Goal: Check status: Check status

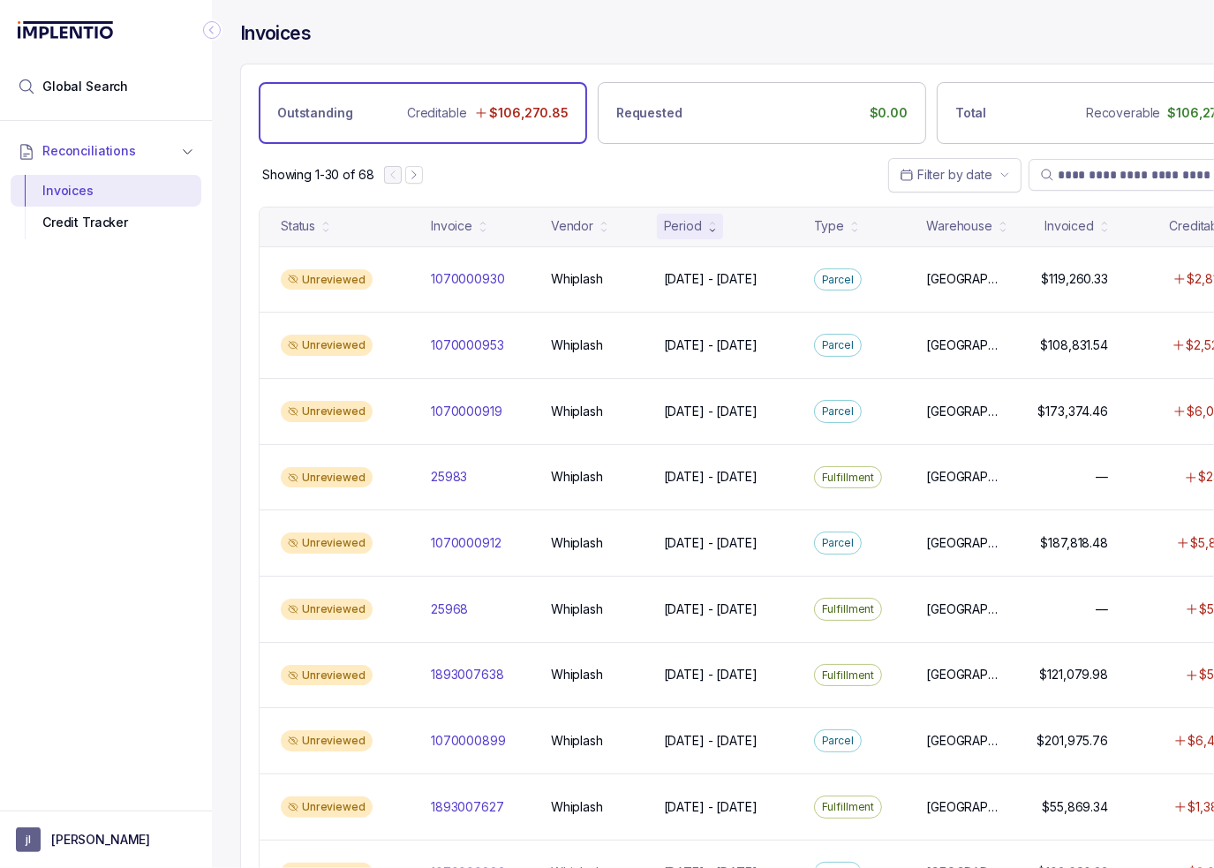
click at [213, 30] on icon "Collapse Icon" at bounding box center [212, 30] width 18 height 18
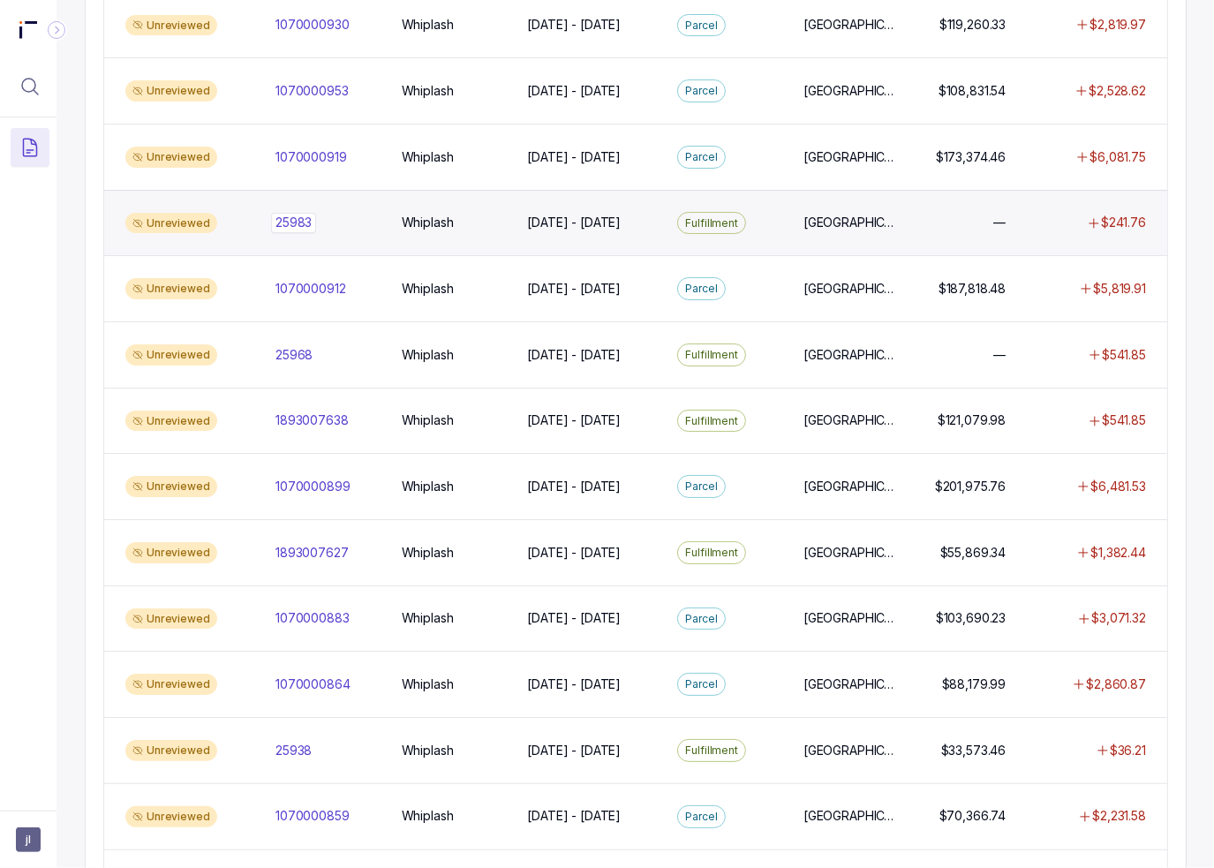
scroll to position [1059, 0]
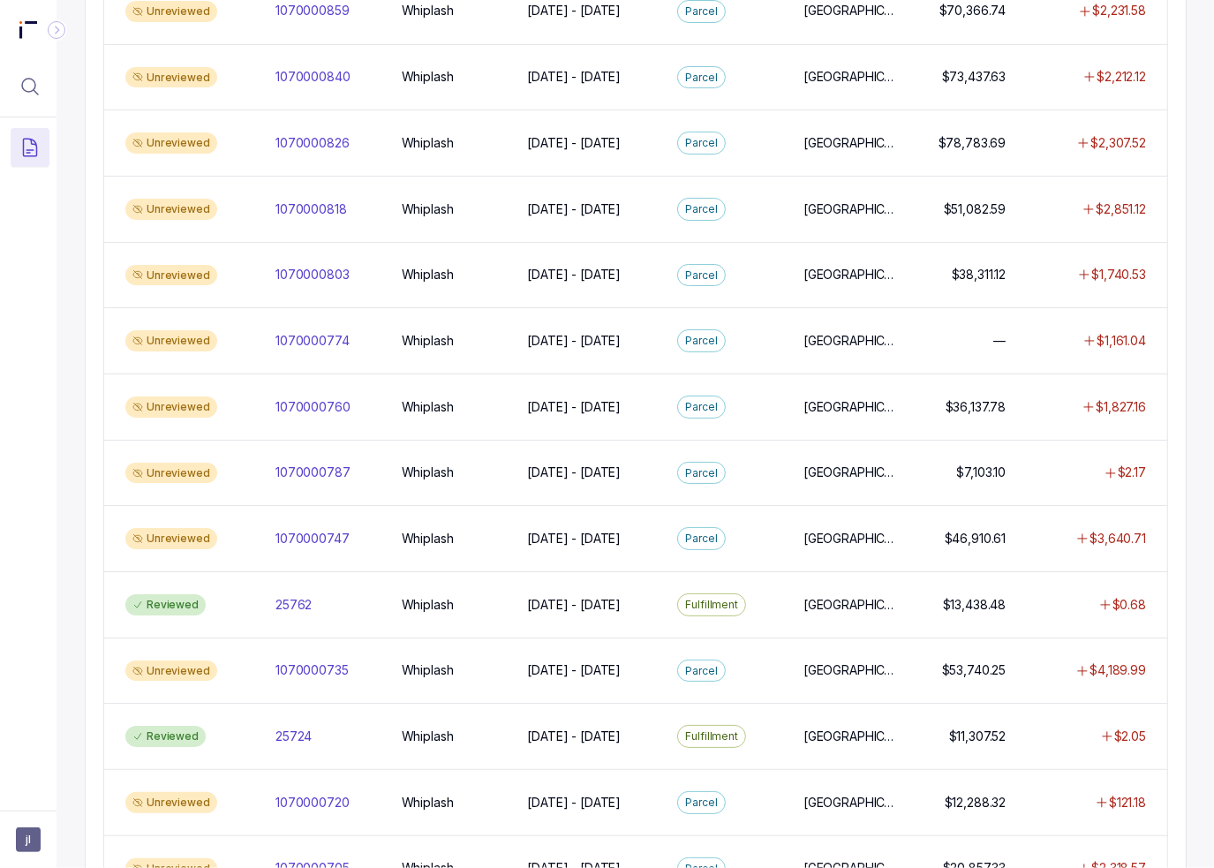
click at [78, 543] on div "Invoices Outstanding Creditable $106,270.85 Requested $0.00 Total Recoverable $…" at bounding box center [634, 434] width 1157 height 868
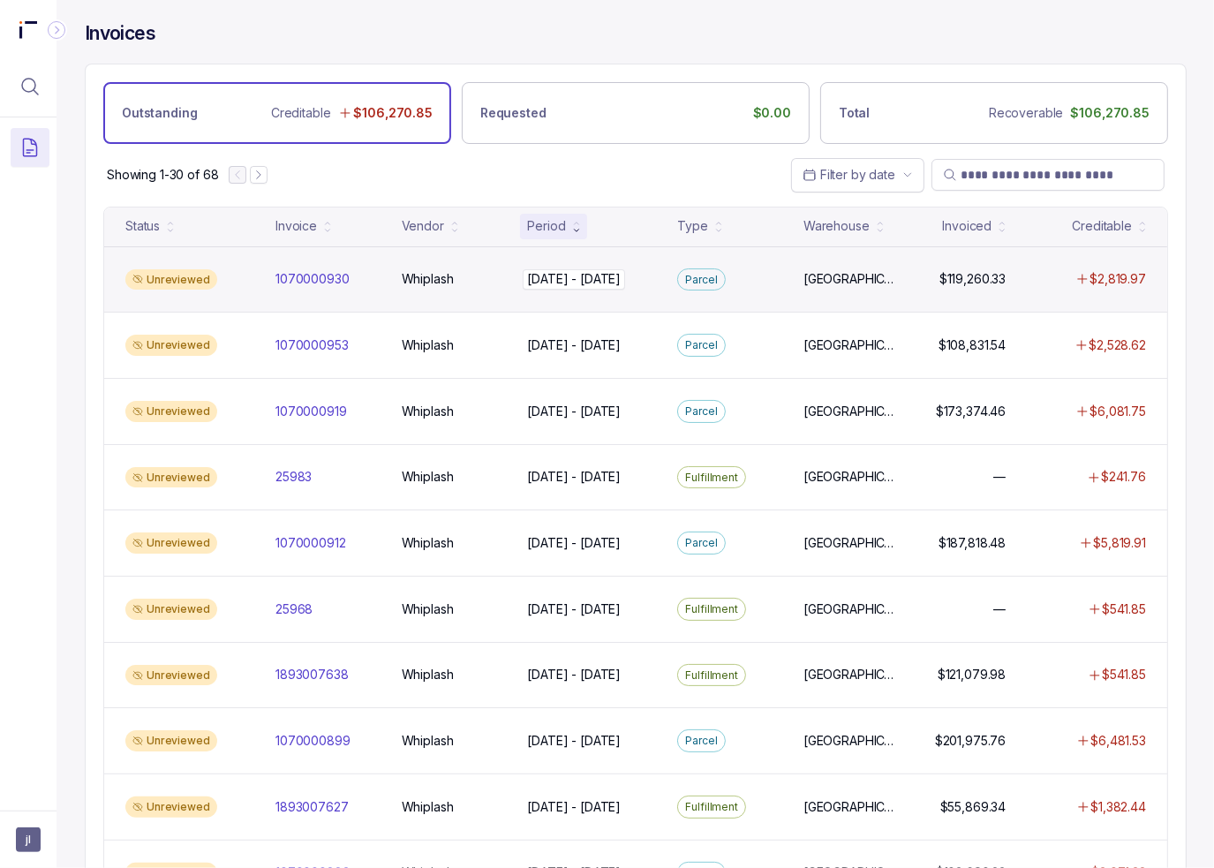
click at [586, 284] on div "[DATE] - [DATE] [DATE] - [DATE]" at bounding box center [574, 279] width 94 height 18
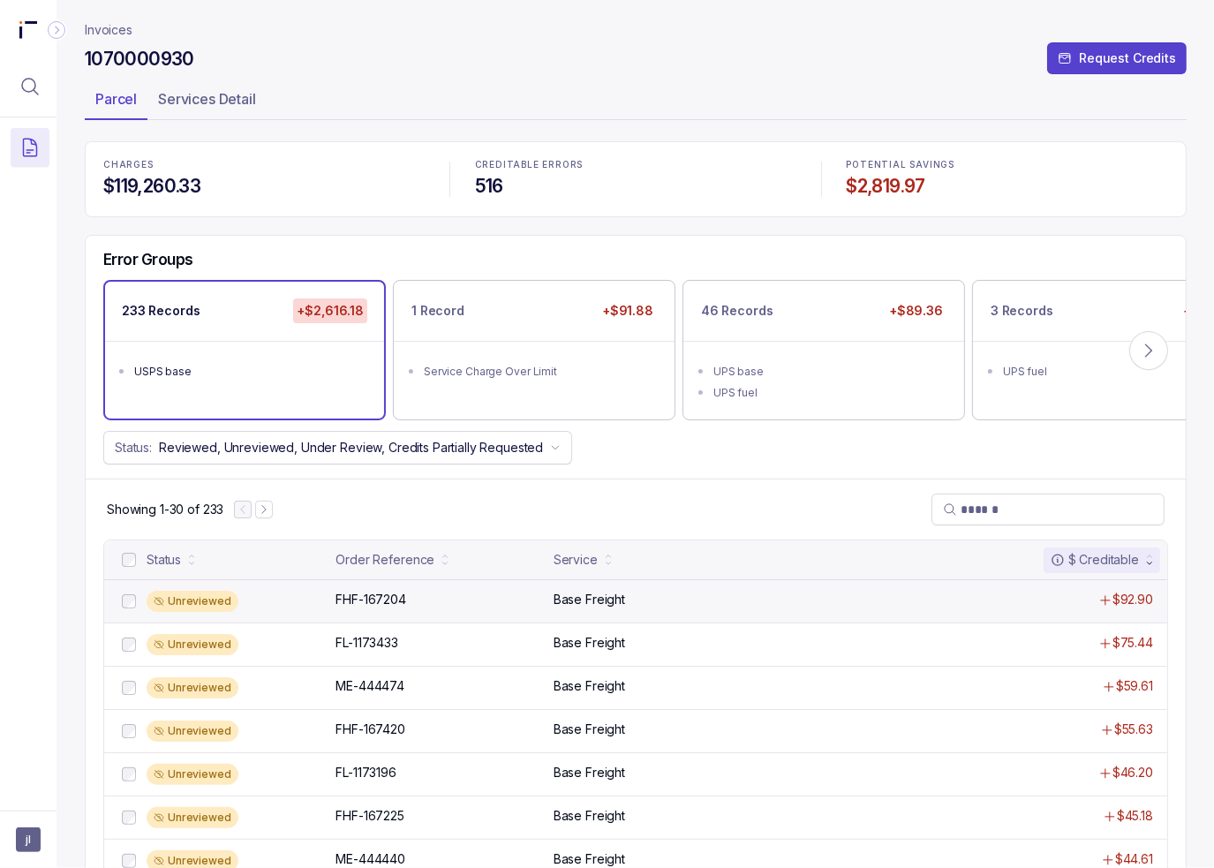
click at [646, 598] on div "Base Freight" at bounding box center [744, 600] width 382 height 18
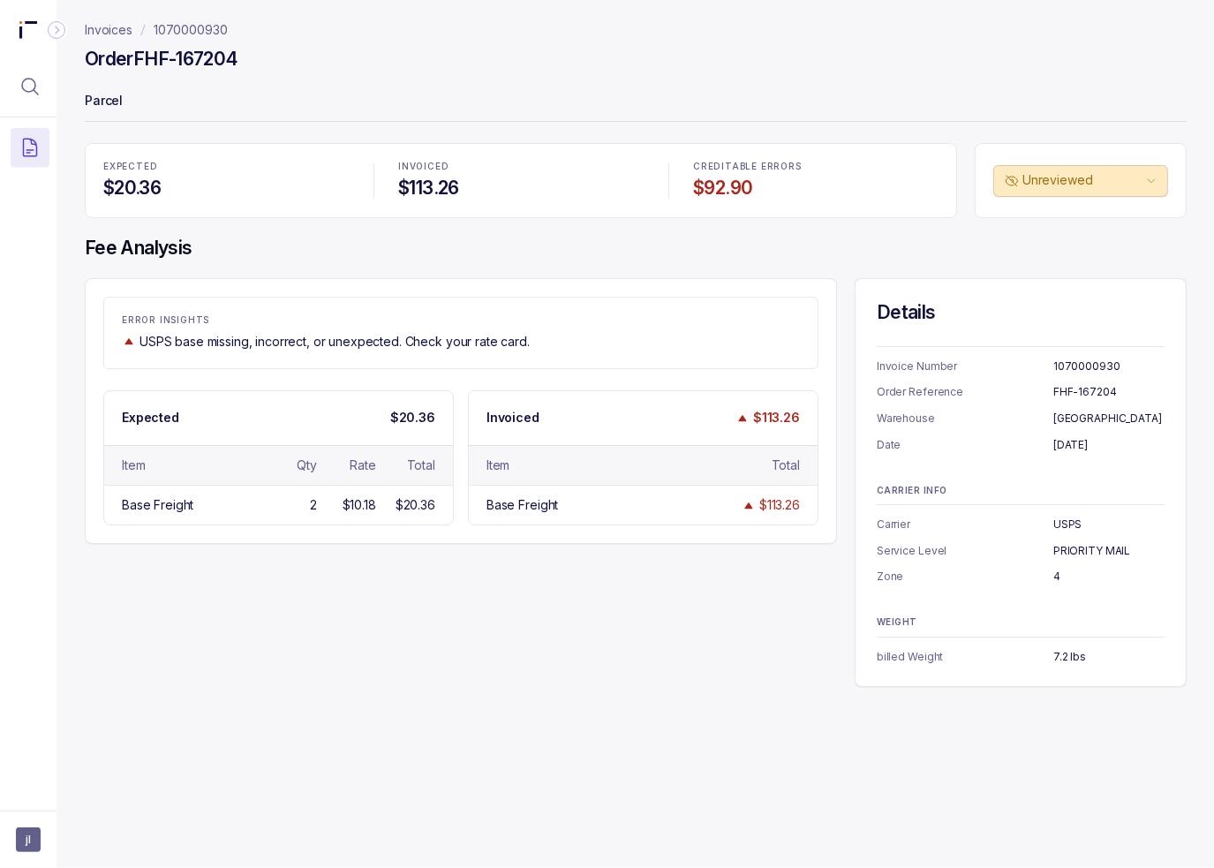
click at [381, 667] on div "ERROR INSIGHTS USPS base missing, incorrect, or unexpected. Check your rate car…" at bounding box center [636, 482] width 1102 height 409
click at [32, 79] on icon "Menu Icon Button MagnifyingGlassIcon" at bounding box center [30, 87] width 16 height 16
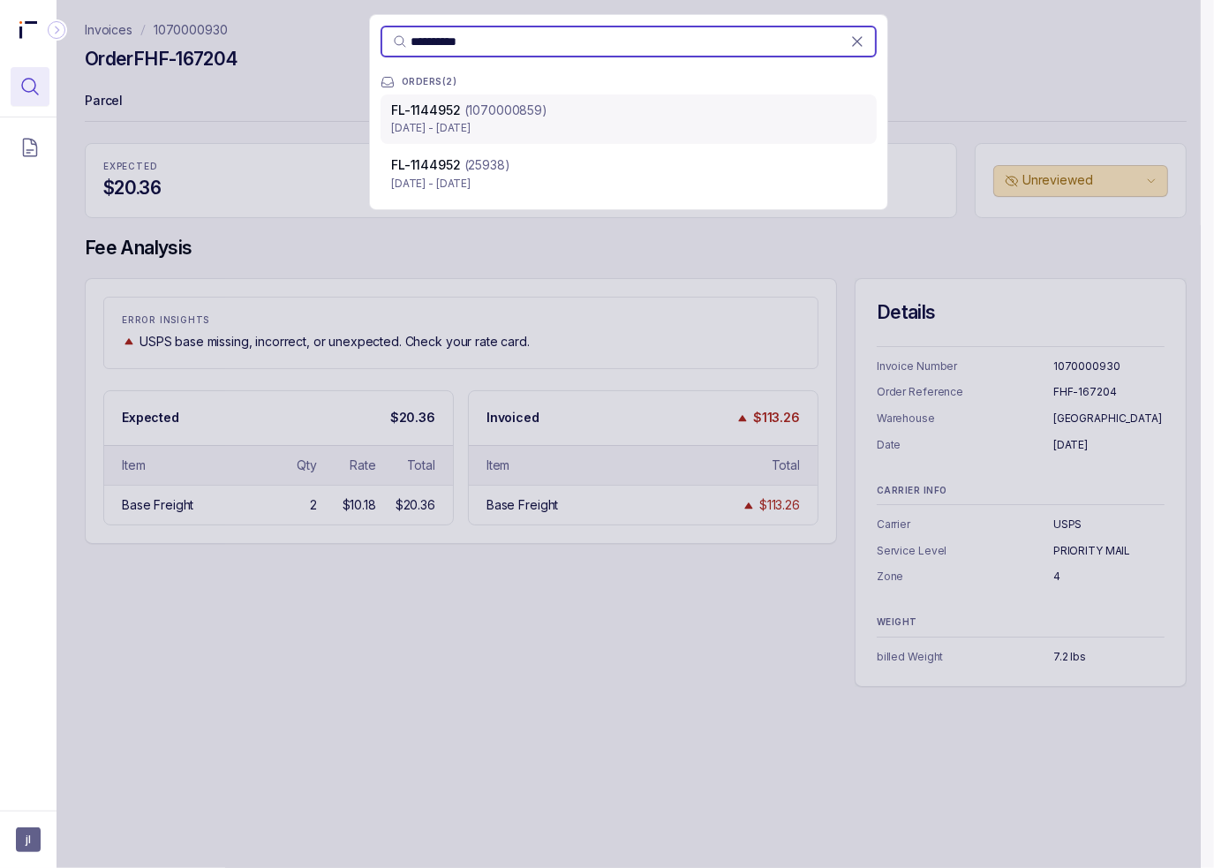
type input "**********"
click at [577, 120] on p "[DATE] - [DATE]" at bounding box center [628, 128] width 475 height 18
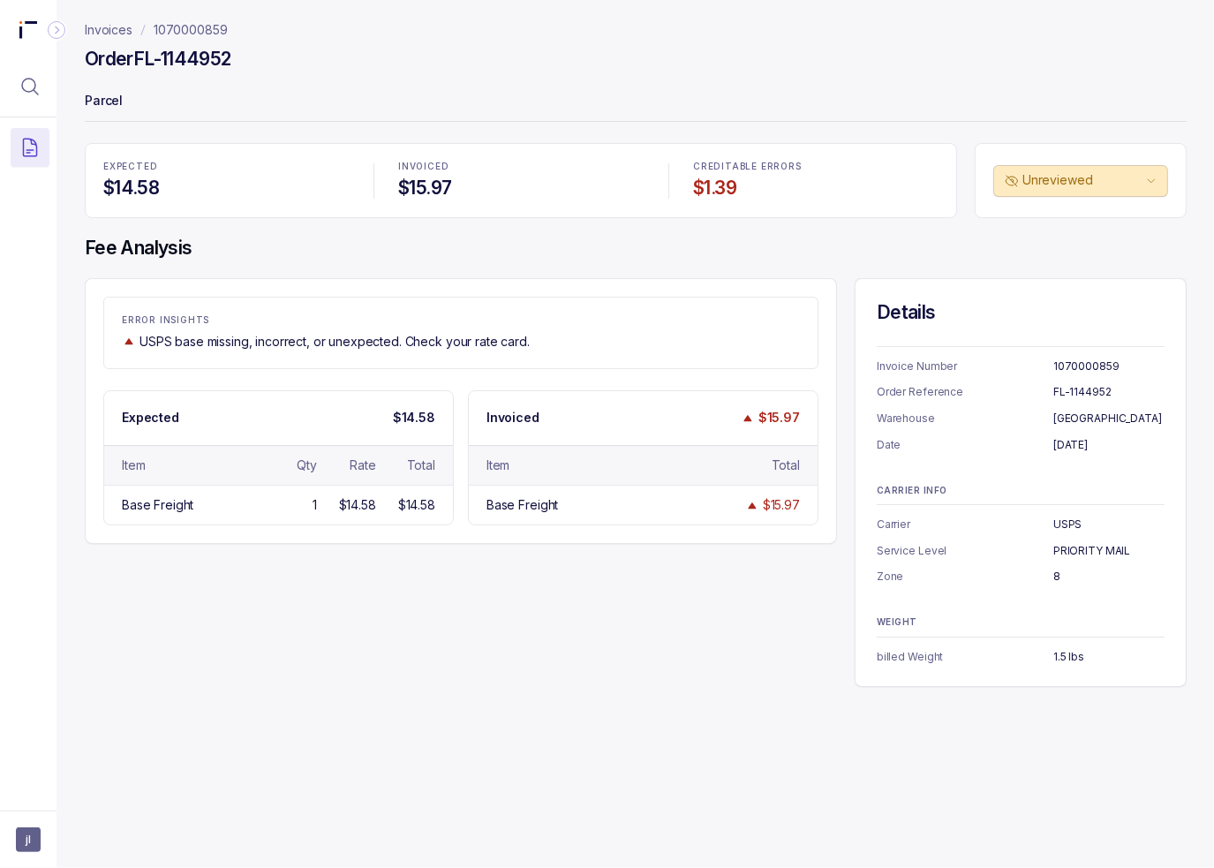
click at [248, 583] on div "ERROR INSIGHTS USPS base missing, incorrect, or unexpected. Check your rate car…" at bounding box center [636, 482] width 1102 height 409
click at [558, 260] on h4 "Fee Analysis" at bounding box center [636, 248] width 1102 height 25
click at [477, 325] on div "ERROR INSIGHTS USPS base missing, incorrect, or unexpected. Check your rate car…" at bounding box center [460, 332] width 713 height 35
click at [700, 102] on p "Parcel" at bounding box center [636, 102] width 1102 height 35
click at [25, 82] on icon "Menu Icon Button MagnifyingGlassIcon" at bounding box center [29, 86] width 21 height 21
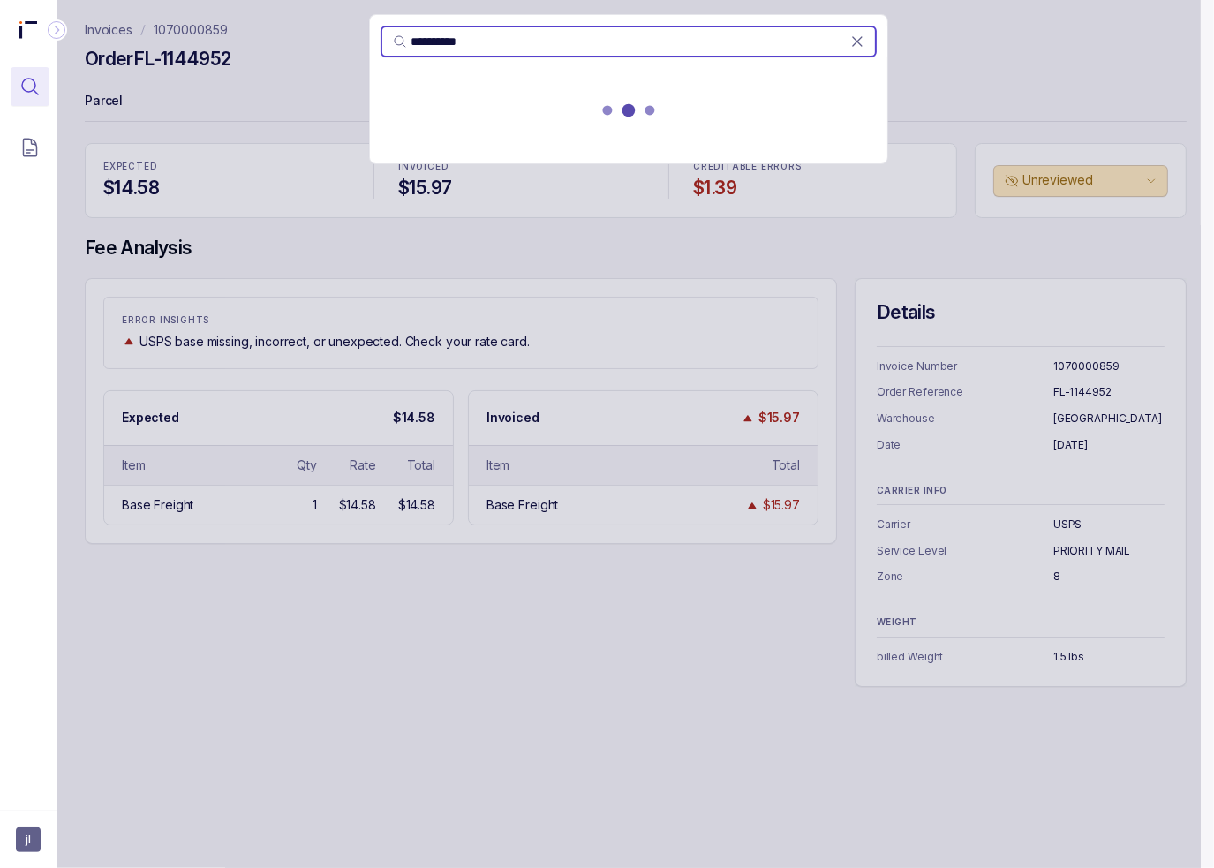
type input "**********"
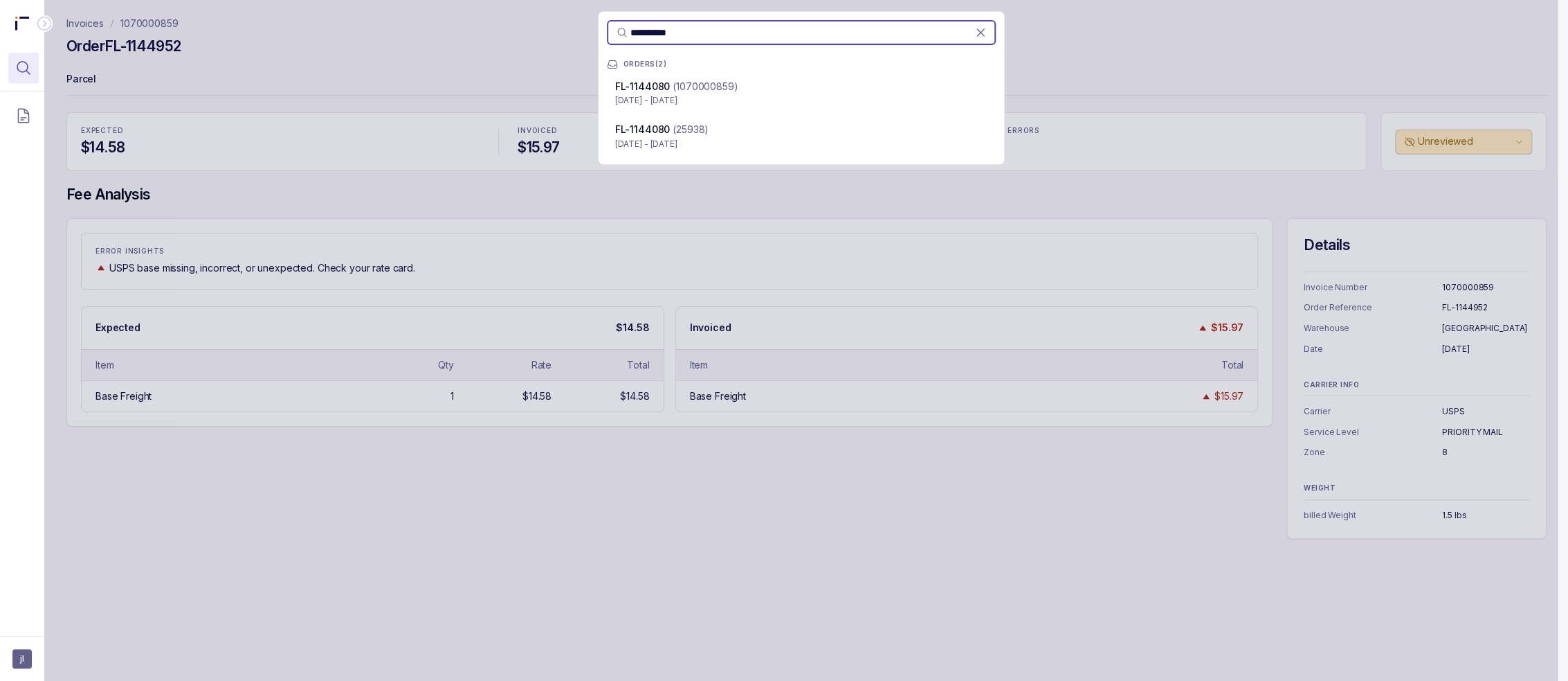
click at [692, 144] on p "[DATE] - [DATE]" at bounding box center [801, 144] width 372 height 14
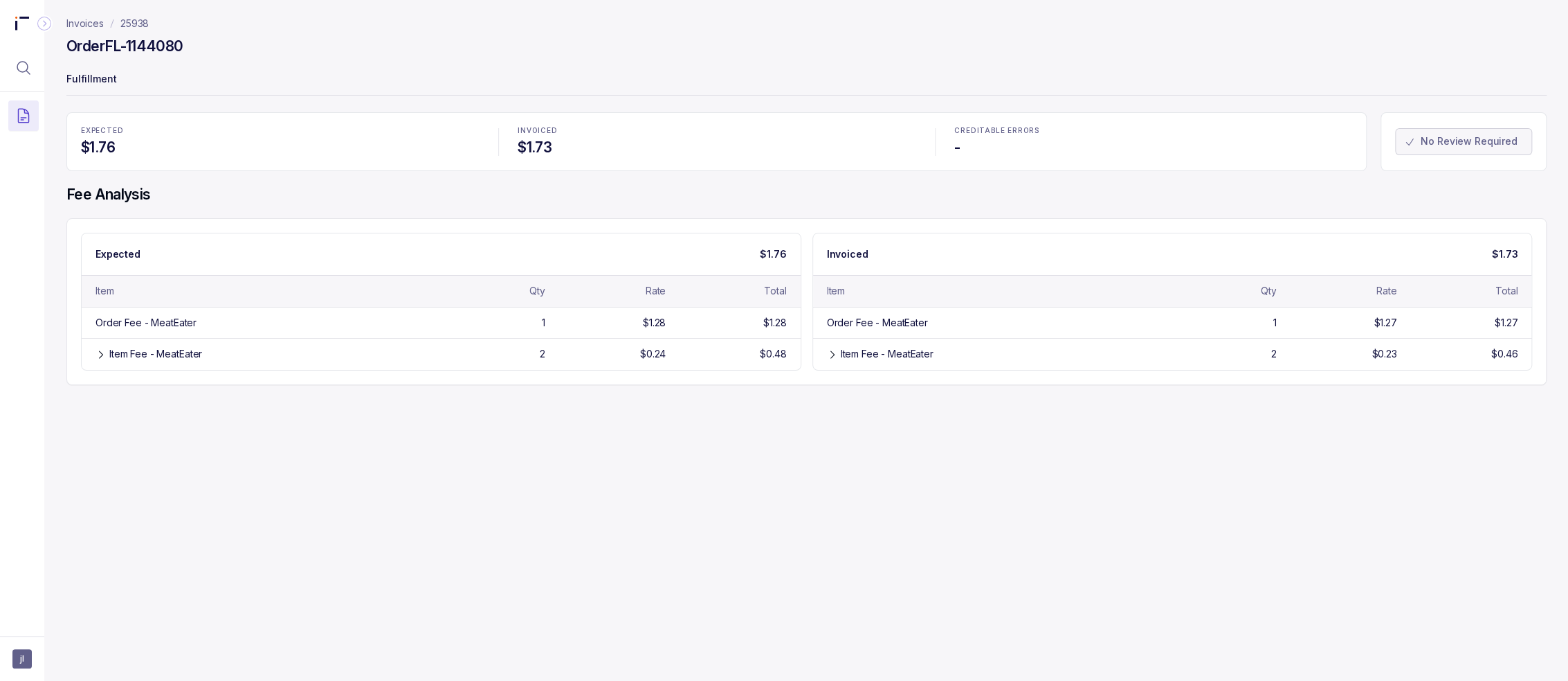
click at [951, 462] on div "Invoices 25938 Order FL-1144080 Fulfillment EXPECTED $1.76 INVOICED $1.73 CREDI…" at bounding box center [800, 340] width 1513 height 681
click at [24, 71] on icon "Menu Icon Button MagnifyingGlassIcon" at bounding box center [24, 68] width 13 height 13
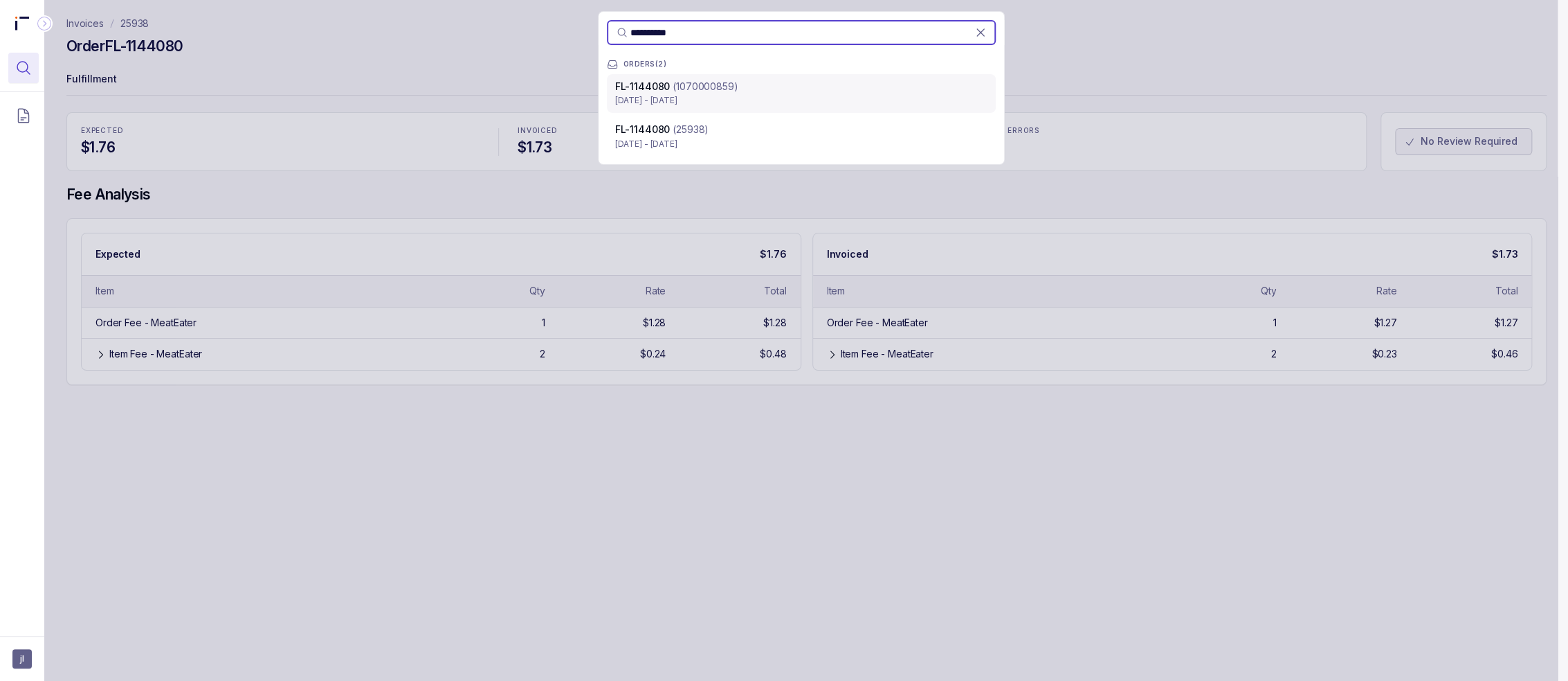
type input "**********"
click at [695, 86] on p "(1070000859)" at bounding box center [705, 87] width 65 height 14
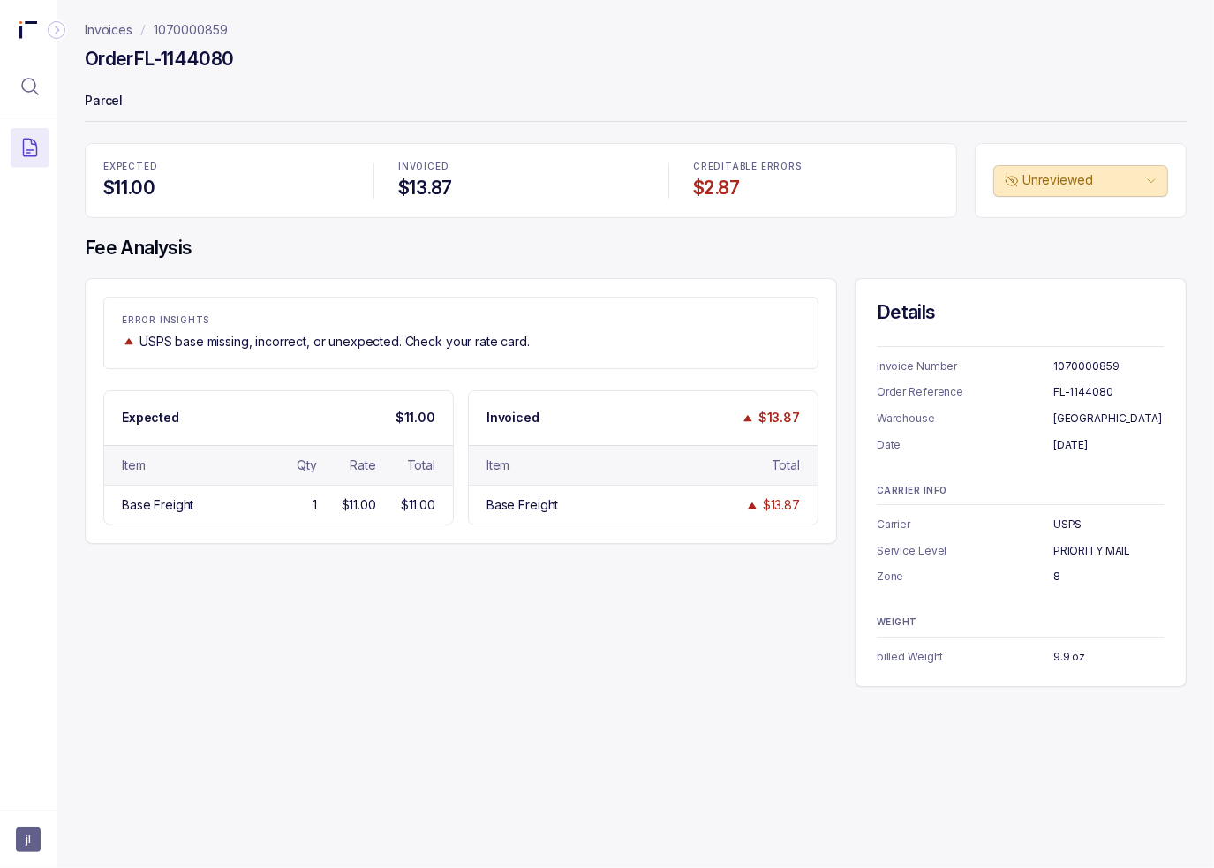
drag, startPoint x: 440, startPoint y: 272, endPoint x: 424, endPoint y: 271, distance: 16.8
click at [433, 271] on div "EXPECTED $11.00 INVOICED $13.87 CREDITABLE ERRORS $2.87 Unreviewed Fee Analysis…" at bounding box center [636, 415] width 1102 height 544
click at [26, 82] on icon "Menu Icon Button MagnifyingGlassIcon" at bounding box center [29, 86] width 21 height 21
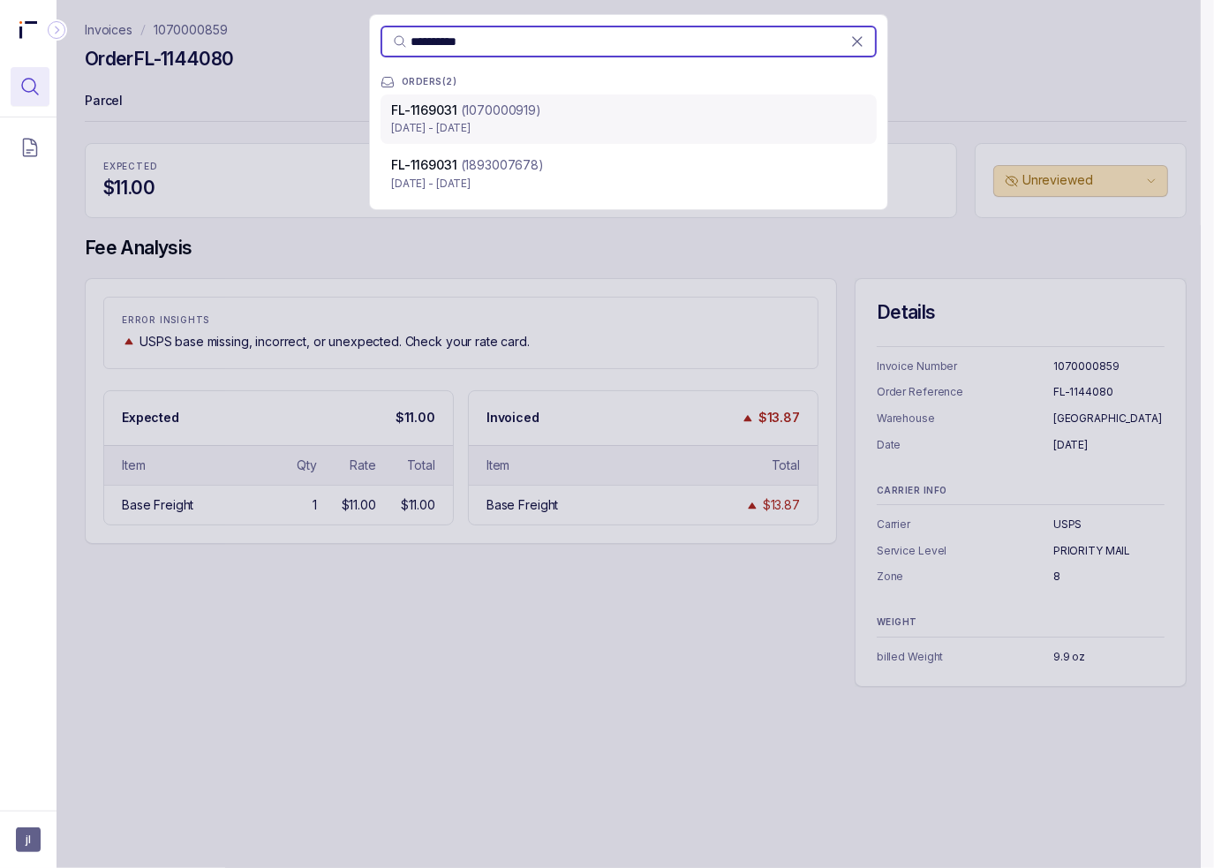
type input "**********"
click at [530, 112] on p "(1070000919)" at bounding box center [501, 111] width 80 height 18
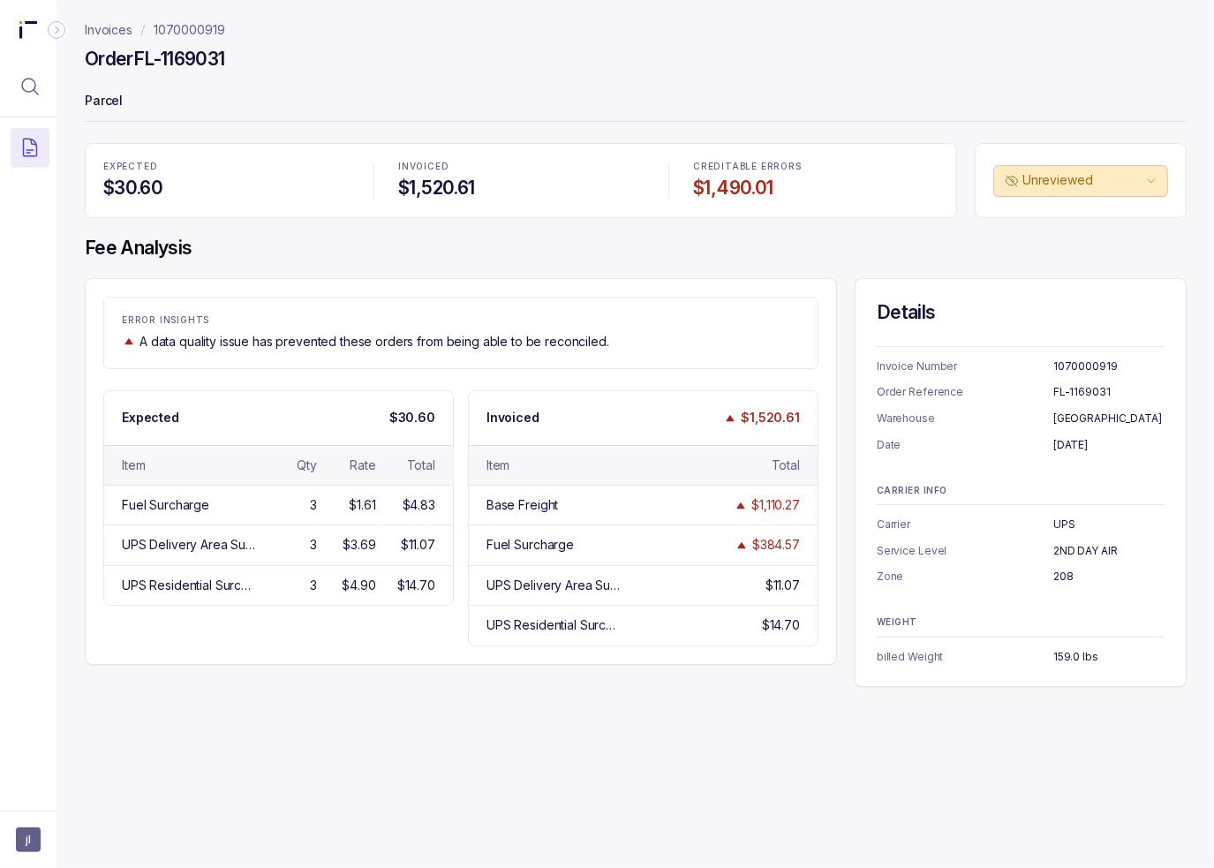
click at [470, 88] on p "Parcel" at bounding box center [636, 102] width 1102 height 35
click at [317, 102] on p "Parcel" at bounding box center [636, 102] width 1102 height 35
click at [32, 90] on icon "Menu Icon Button MagnifyingGlassIcon" at bounding box center [29, 86] width 21 height 21
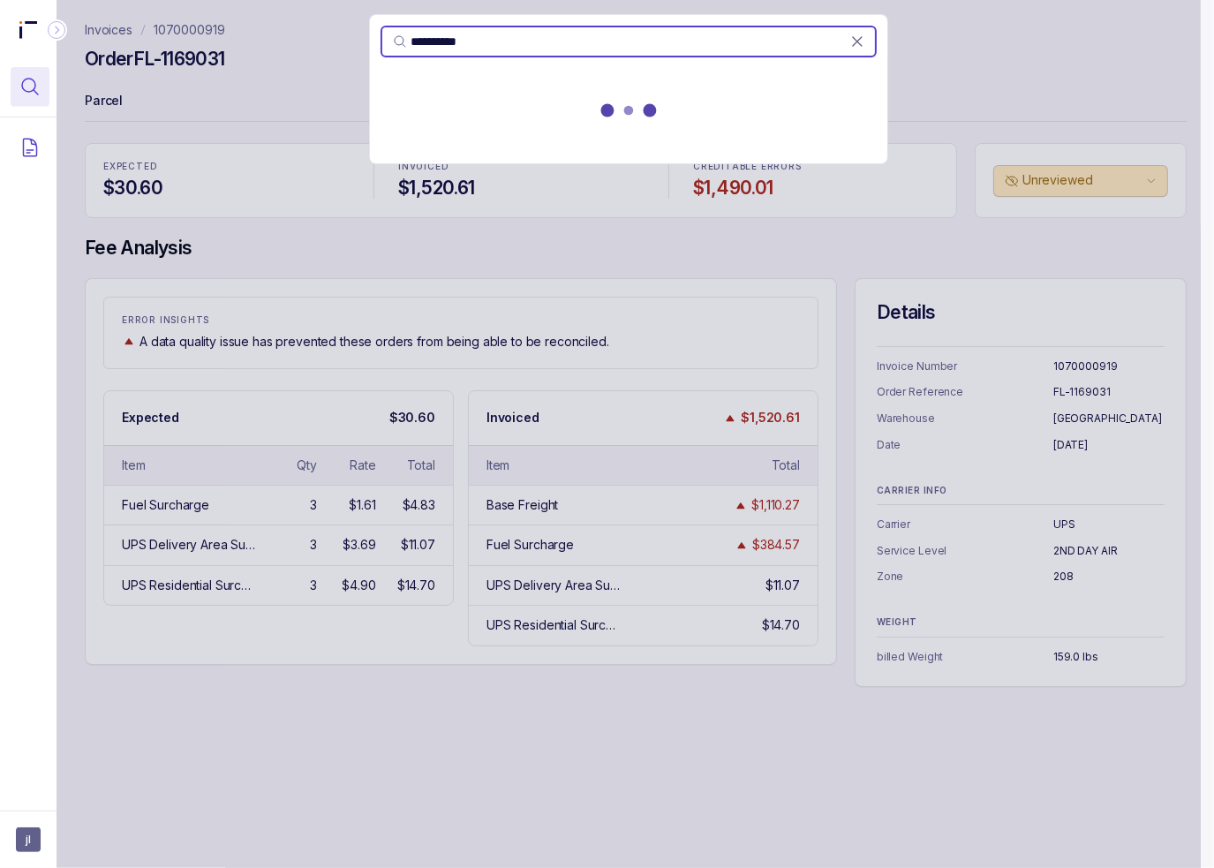
type input "**********"
click at [533, 102] on p "(1070000826)" at bounding box center [504, 111] width 83 height 18
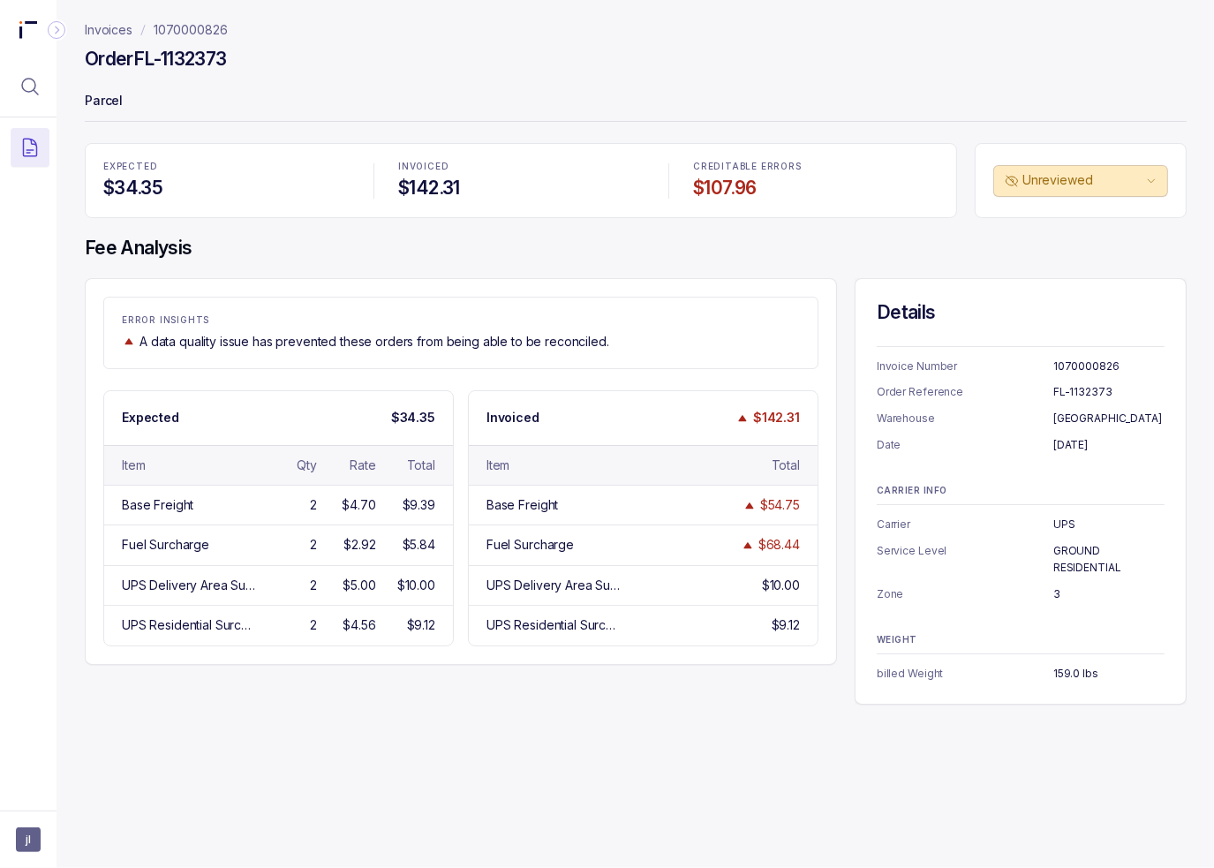
click at [454, 99] on p "Parcel" at bounding box center [636, 102] width 1102 height 35
click at [396, 261] on div "EXPECTED $34.35 INVOICED $142.31 CREDITABLE ERRORS $107.96 Unreviewed Fee Analy…" at bounding box center [636, 423] width 1102 height 561
